Goal: Information Seeking & Learning: Learn about a topic

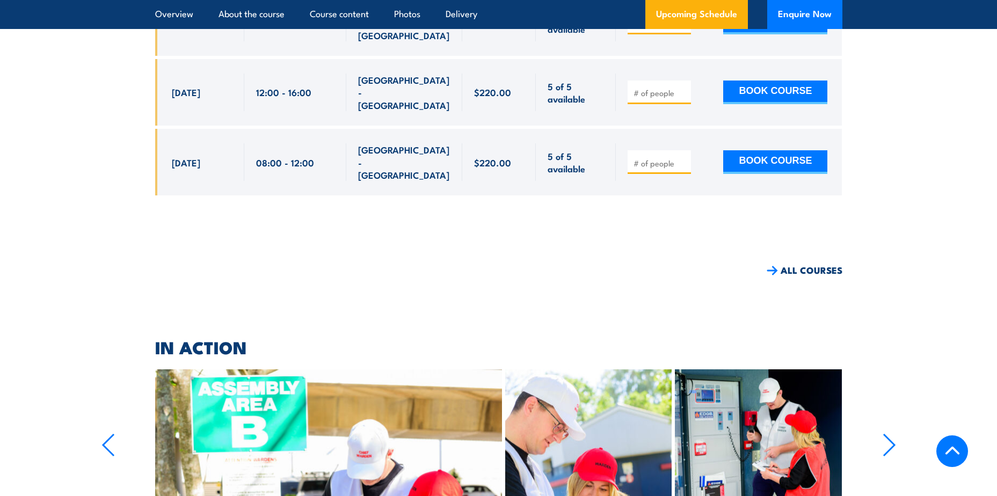
scroll to position [2855, 0]
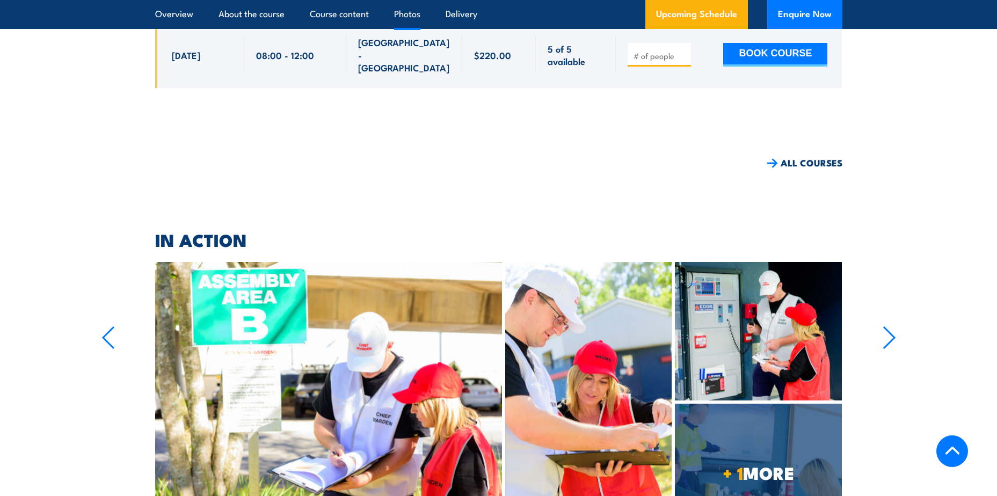
click at [883, 326] on icon "button" at bounding box center [888, 338] width 13 height 24
click at [784, 404] on link "+ 1 MORE" at bounding box center [758, 473] width 167 height 138
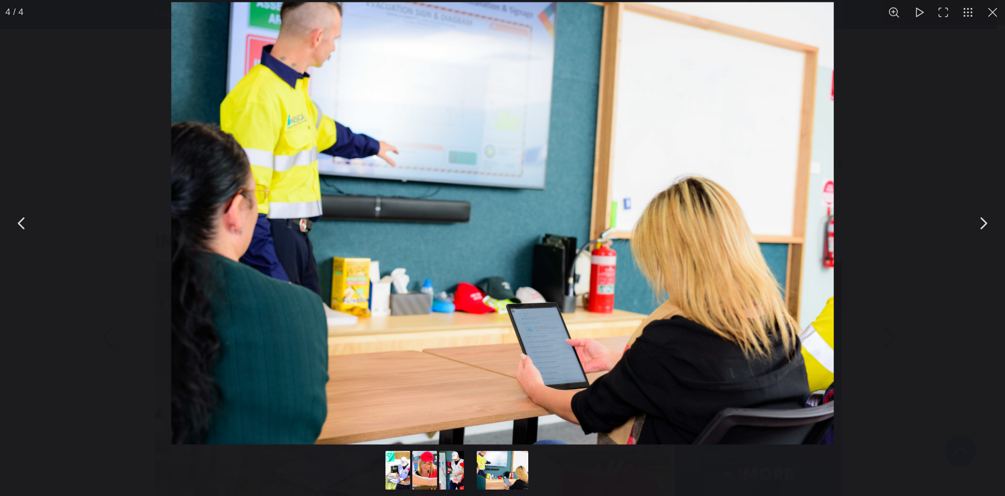
click at [982, 228] on button "You can close this modal content with the ESC key" at bounding box center [982, 223] width 27 height 27
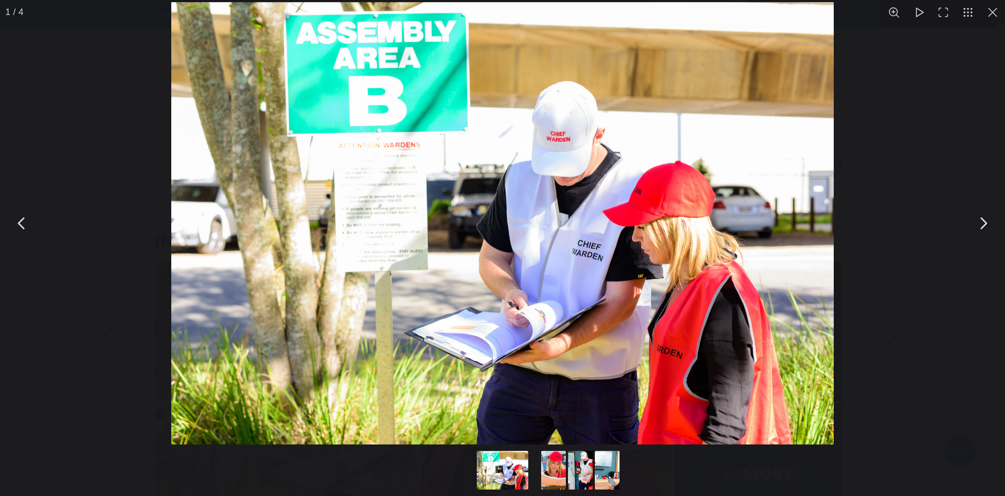
click at [982, 228] on button "You can close this modal content with the ESC key" at bounding box center [982, 223] width 27 height 27
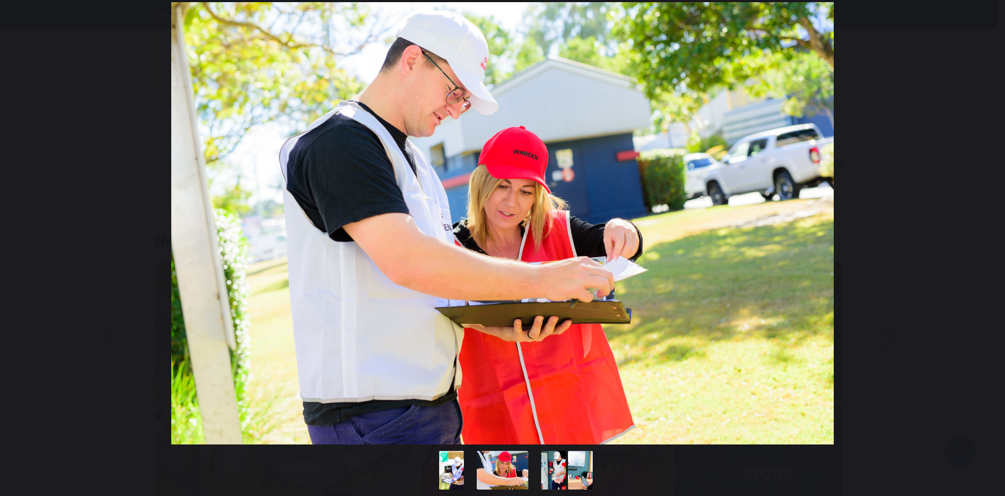
click at [982, 228] on button "You can close this modal content with the ESC key" at bounding box center [982, 223] width 27 height 27
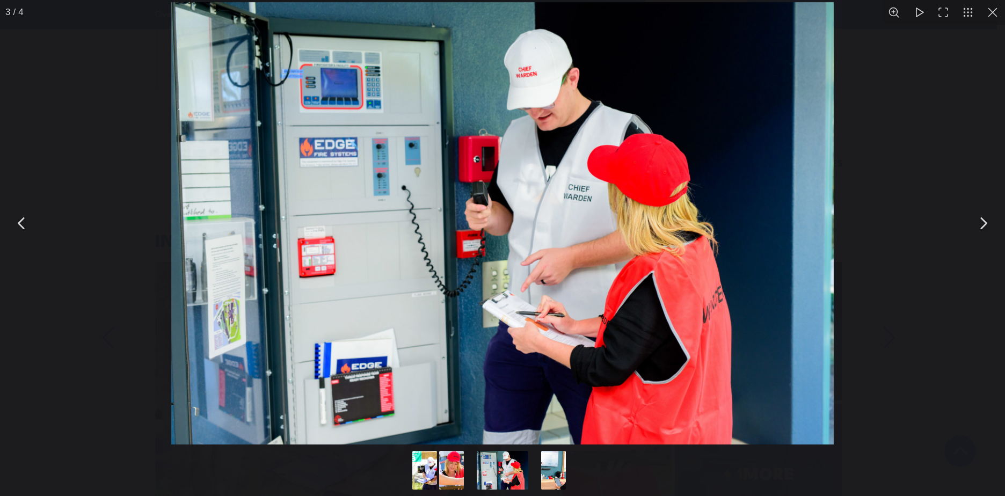
click at [979, 217] on button "You can close this modal content with the ESC key" at bounding box center [982, 223] width 27 height 27
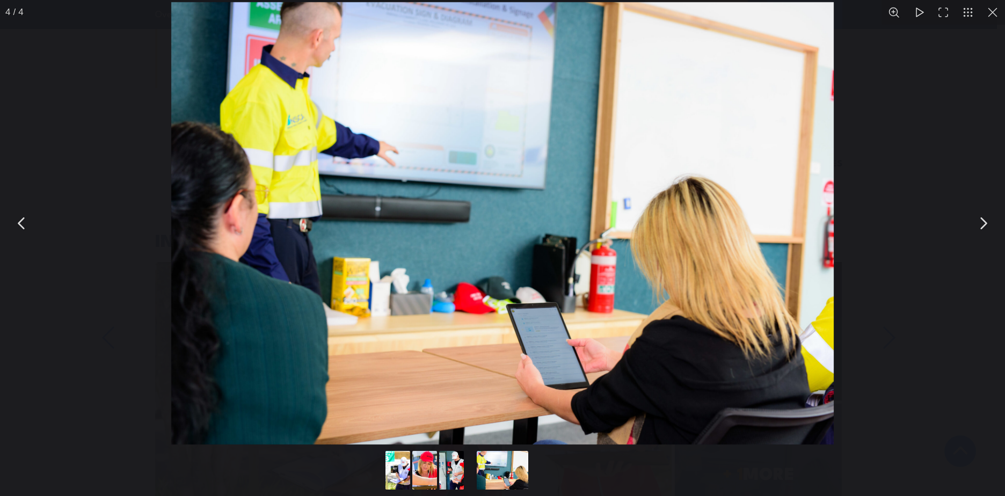
click at [977, 218] on button "You can close this modal content with the ESC key" at bounding box center [982, 223] width 27 height 27
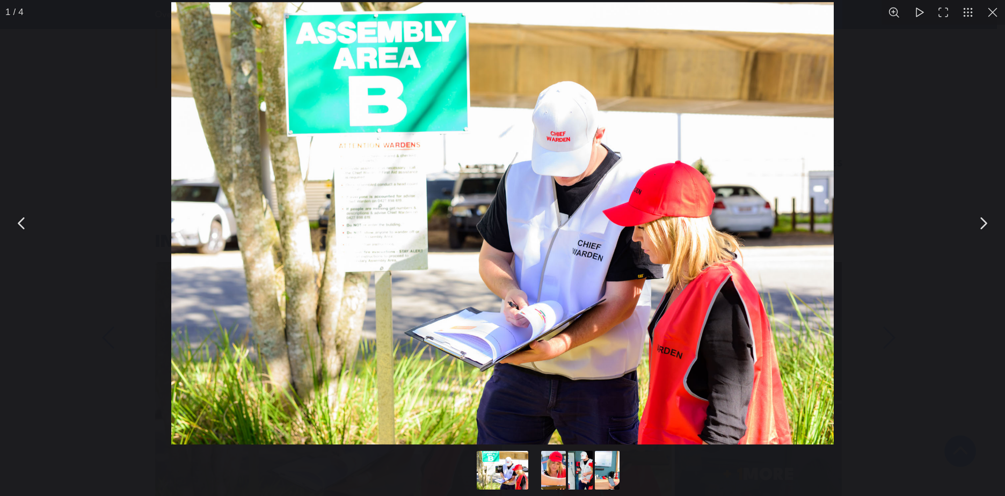
click at [993, 19] on button "You can close this modal content with the ESC key" at bounding box center [992, 12] width 25 height 25
